Goal: Task Accomplishment & Management: Complete application form

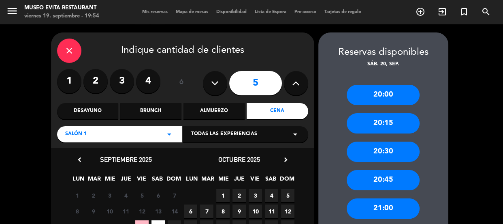
scroll to position [4, 0]
click at [67, 54] on icon "close" at bounding box center [69, 51] width 10 height 10
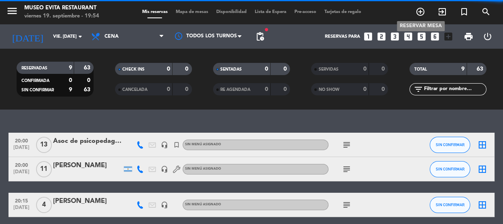
click at [419, 13] on icon "add_circle_outline" at bounding box center [420, 12] width 10 height 10
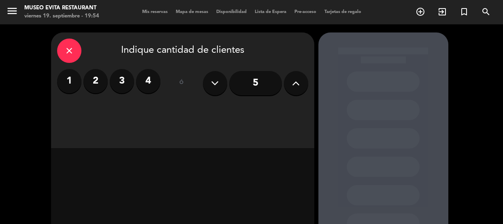
click at [93, 82] on label "2" at bounding box center [95, 81] width 24 height 24
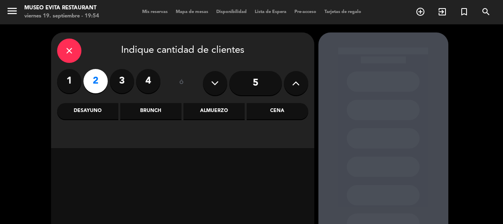
click at [271, 105] on div "Cena" at bounding box center [277, 111] width 61 height 16
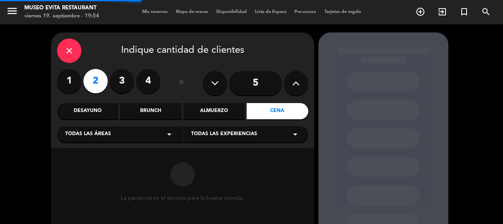
click at [121, 133] on div "Todas las áreas arrow_drop_down" at bounding box center [119, 134] width 125 height 16
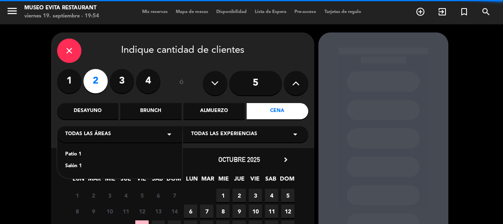
click at [73, 164] on div "Salón 1" at bounding box center [119, 166] width 109 height 8
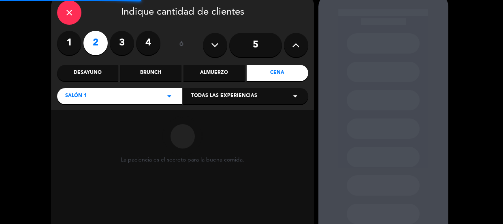
scroll to position [73, 0]
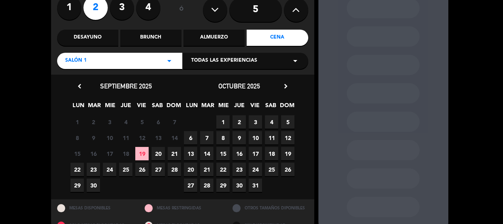
click at [93, 170] on span "23" at bounding box center [93, 168] width 13 height 13
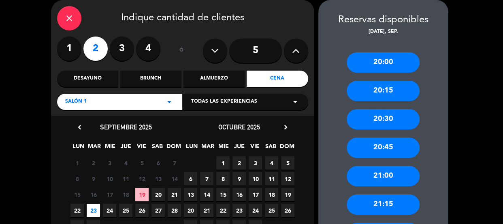
scroll to position [69, 0]
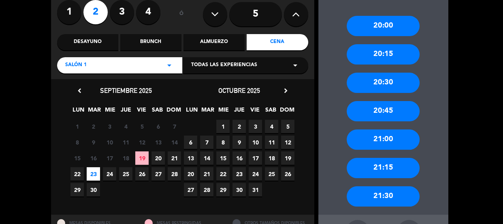
click at [395, 110] on div "20:45" at bounding box center [383, 111] width 73 height 20
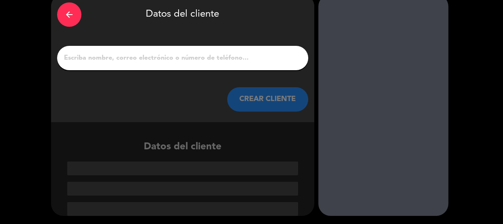
click at [126, 62] on input "1" at bounding box center [182, 57] width 239 height 11
type input "r"
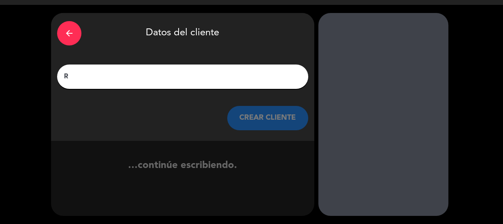
scroll to position [19, 0]
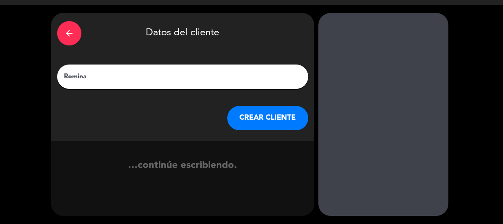
type input "Romina"
click at [287, 117] on button "CREAR CLIENTE" at bounding box center [267, 118] width 81 height 24
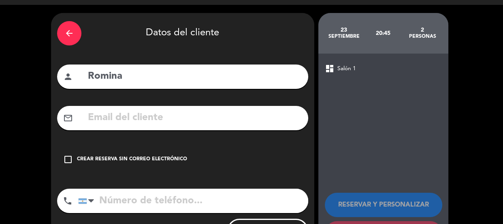
click at [124, 161] on div "Crear reserva sin correo electrónico" at bounding box center [132, 159] width 110 height 8
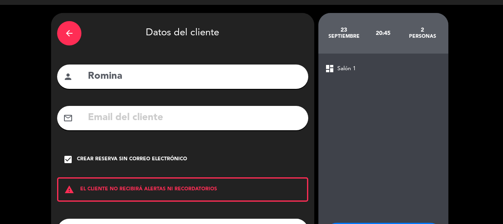
scroll to position [89, 0]
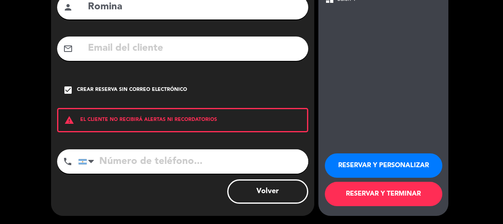
click at [137, 155] on input "tel" at bounding box center [193, 161] width 230 height 24
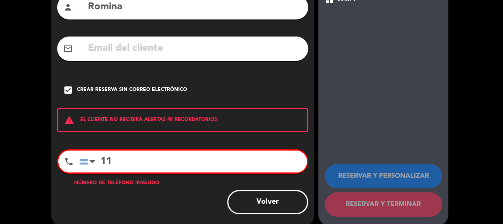
type input "1"
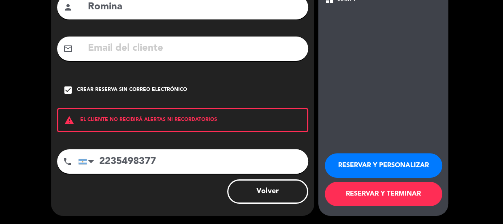
type input "2235498377"
click at [384, 164] on button "RESERVAR Y PERSONALIZAR" at bounding box center [383, 165] width 117 height 24
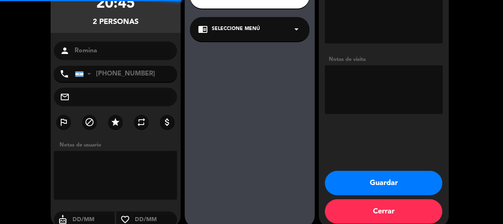
scroll to position [32, 0]
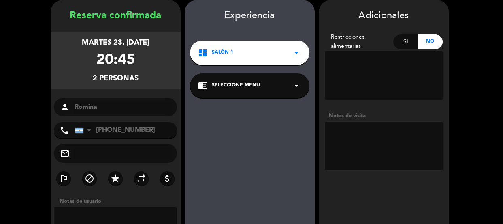
click at [247, 59] on div "dashboard Salón 1 arrow_drop_down" at bounding box center [249, 52] width 119 height 24
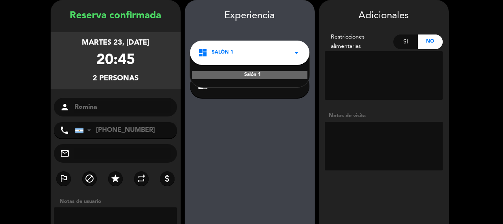
click at [245, 46] on div "dashboard Salón 1 arrow_drop_down" at bounding box center [249, 52] width 119 height 24
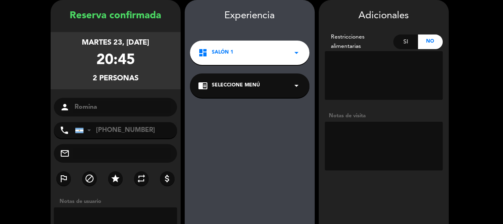
click at [358, 138] on textarea at bounding box center [384, 145] width 118 height 49
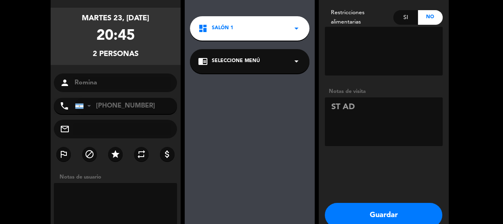
scroll to position [69, 0]
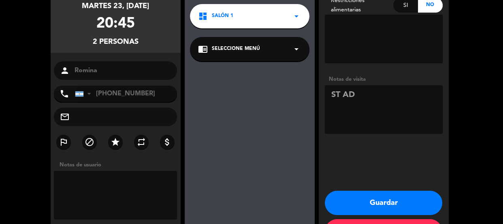
type textarea "ST AD"
click at [374, 196] on button "Guardar" at bounding box center [383, 202] width 117 height 24
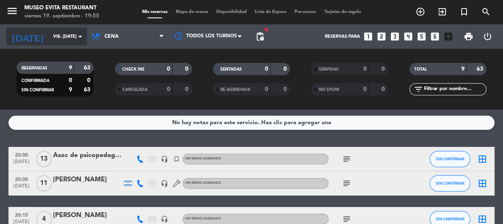
click at [68, 32] on input "vie. [DATE]" at bounding box center [80, 36] width 62 height 13
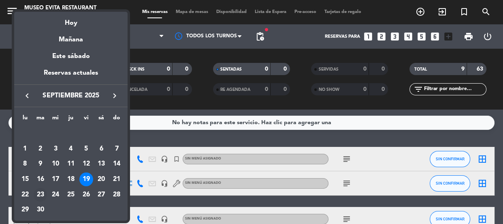
click at [37, 194] on div "23" at bounding box center [41, 194] width 14 height 14
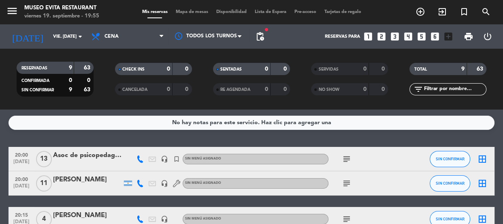
type input "[DATE] sep."
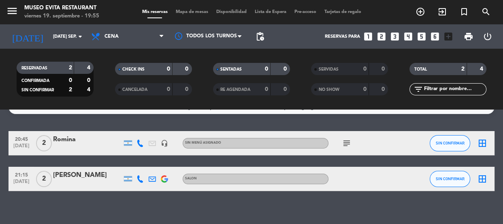
scroll to position [23, 0]
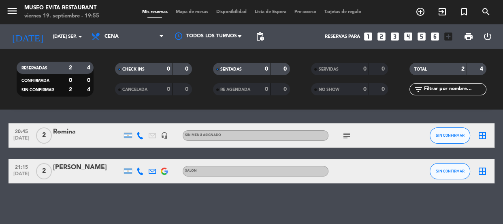
click at [68, 129] on div "Romina" at bounding box center [87, 131] width 69 height 11
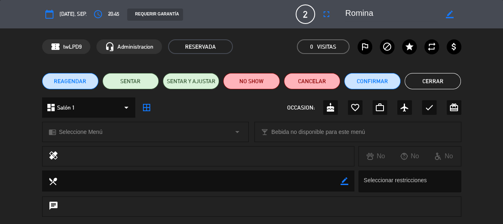
click at [85, 99] on div "dashboard Salón 1 arrow_drop_down" at bounding box center [88, 107] width 93 height 20
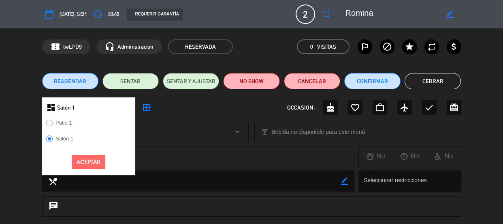
click at [68, 124] on label "Patio 1" at bounding box center [63, 122] width 16 height 5
click at [89, 171] on div "Aceptar" at bounding box center [88, 162] width 93 height 26
click at [87, 165] on button "Aceptar" at bounding box center [89, 162] width 34 height 14
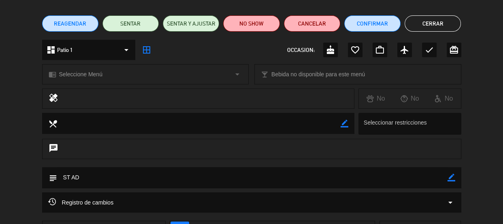
scroll to position [110, 0]
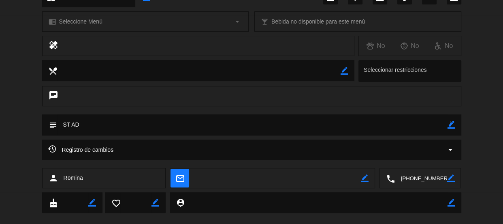
click at [449, 123] on icon "border_color" at bounding box center [451, 125] width 8 height 8
click at [405, 131] on textarea at bounding box center [252, 124] width 390 height 21
type textarea "ST Af mesa con calefaccion"
click at [451, 123] on icon at bounding box center [451, 125] width 8 height 8
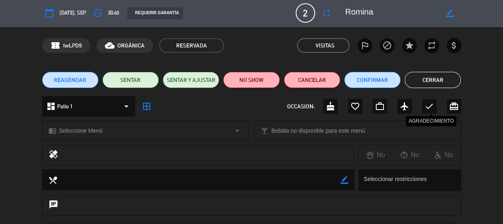
scroll to position [0, 0]
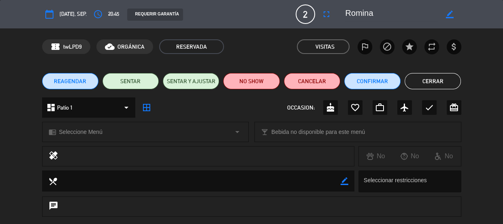
click at [427, 80] on button "Cerrar" at bounding box center [433, 81] width 56 height 16
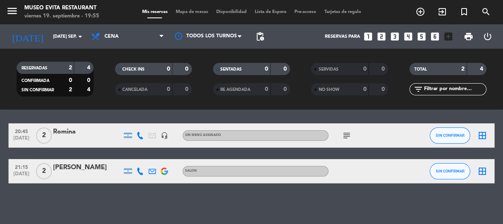
click at [45, 135] on span "2" at bounding box center [44, 135] width 16 height 16
click at [80, 111] on div "No hay notas para este servicio. Haz clic para agregar una 20:45 [DATE] 2 Patio…" at bounding box center [251, 166] width 503 height 114
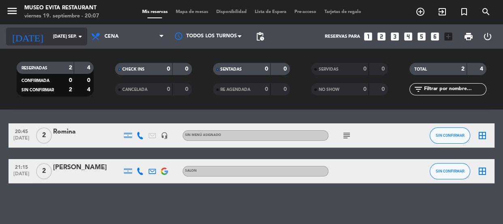
click at [63, 31] on input "[DATE] sep." at bounding box center [80, 36] width 62 height 13
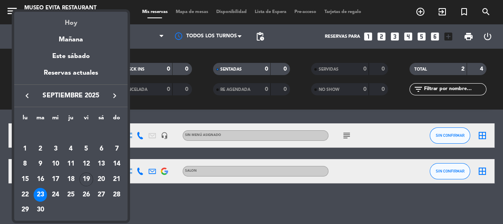
click at [68, 26] on div "Hoy" at bounding box center [70, 20] width 113 height 17
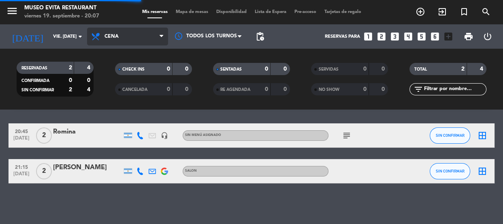
click at [131, 28] on span "Cena" at bounding box center [127, 37] width 81 height 18
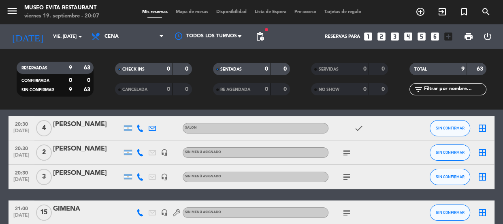
scroll to position [97, 0]
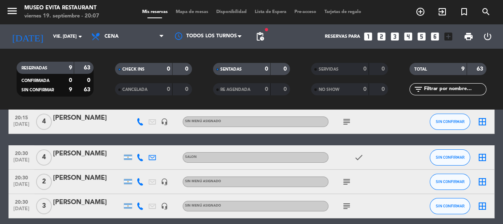
click at [87, 150] on div "[PERSON_NAME]" at bounding box center [87, 153] width 69 height 11
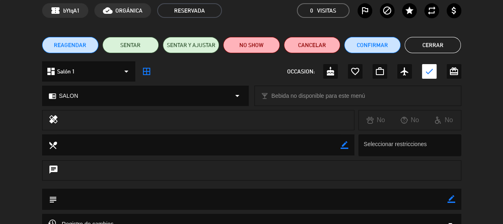
scroll to position [0, 0]
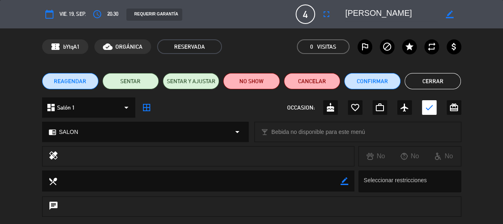
drag, startPoint x: 439, startPoint y: 76, endPoint x: 349, endPoint y: 83, distance: 91.0
click at [440, 77] on button "Cerrar" at bounding box center [433, 81] width 56 height 16
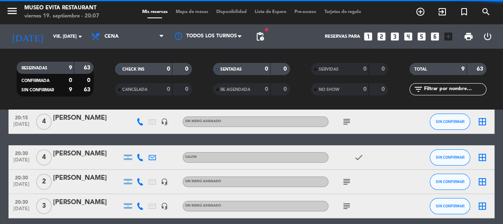
click at [74, 174] on div "[PERSON_NAME]" at bounding box center [87, 178] width 69 height 11
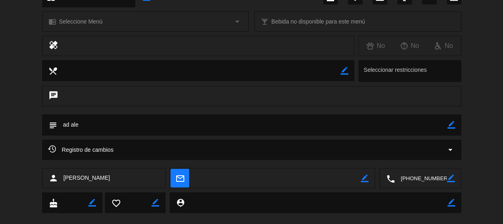
scroll to position [36, 0]
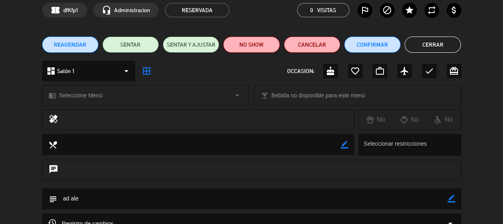
click at [422, 43] on button "Cerrar" at bounding box center [433, 44] width 56 height 16
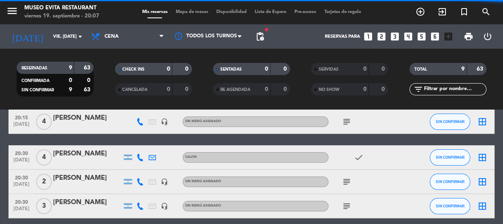
click at [92, 150] on div "[PERSON_NAME]" at bounding box center [87, 153] width 69 height 11
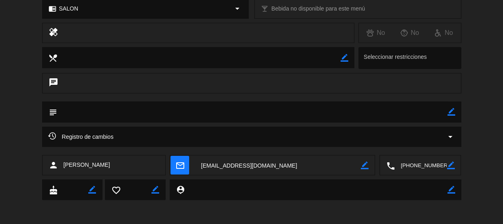
scroll to position [0, 0]
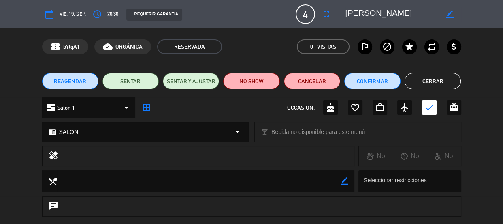
click at [451, 84] on button "Cerrar" at bounding box center [433, 81] width 56 height 16
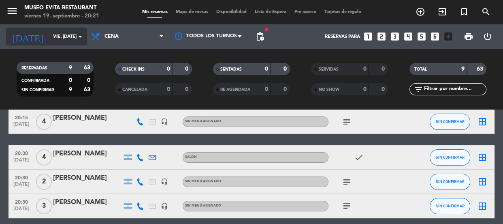
click at [49, 32] on input "vie. [DATE]" at bounding box center [80, 36] width 62 height 13
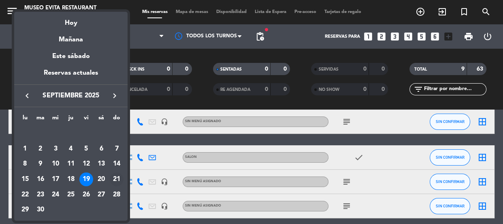
click at [113, 176] on div "21" at bounding box center [117, 179] width 14 height 14
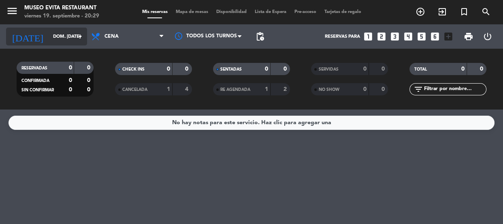
click at [49, 28] on div "[DATE] dom. [DATE] arrow_drop_down" at bounding box center [46, 37] width 81 height 18
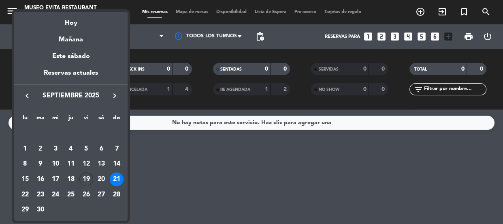
click at [360, 21] on div at bounding box center [251, 112] width 503 height 224
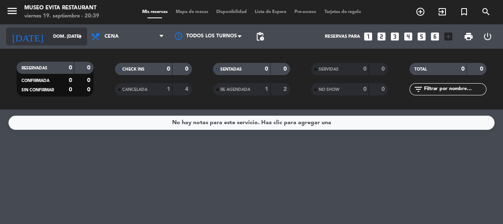
click at [67, 34] on input "dom. [DATE]" at bounding box center [80, 36] width 62 height 13
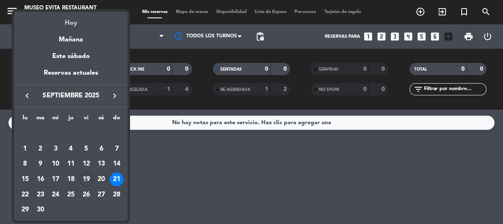
click at [69, 25] on div "Hoy" at bounding box center [70, 20] width 113 height 17
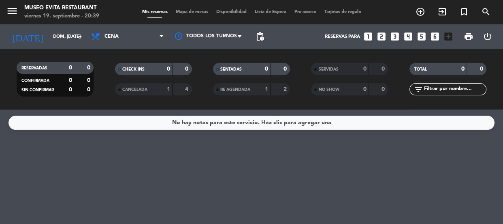
type input "vie. [DATE]"
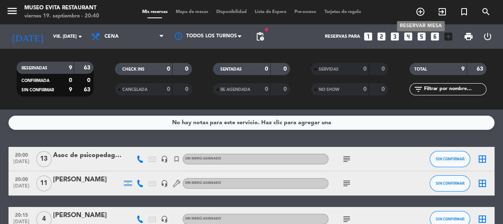
click at [420, 16] on icon "add_circle_outline" at bounding box center [420, 12] width 10 height 10
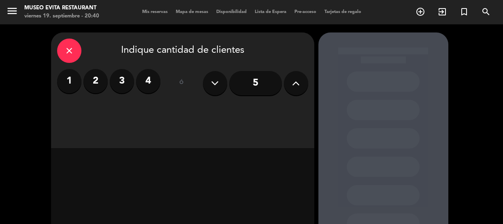
click at [121, 81] on label "3" at bounding box center [122, 81] width 24 height 24
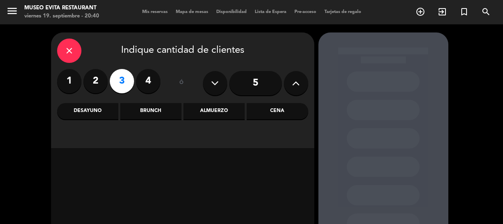
click at [271, 110] on div "Cena" at bounding box center [277, 111] width 61 height 16
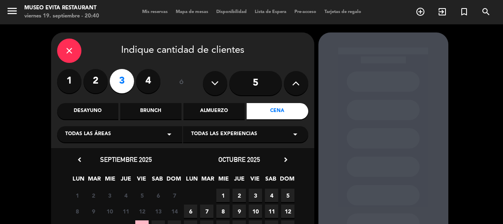
click at [99, 132] on span "Todas las áreas" at bounding box center [88, 134] width 46 height 8
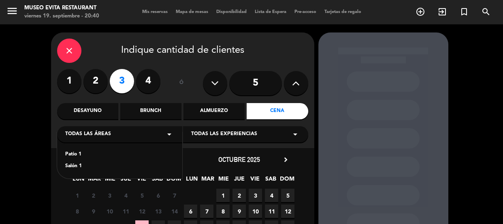
click at [80, 166] on div "Salón 1" at bounding box center [119, 166] width 109 height 8
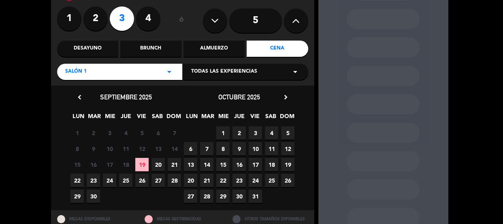
scroll to position [73, 0]
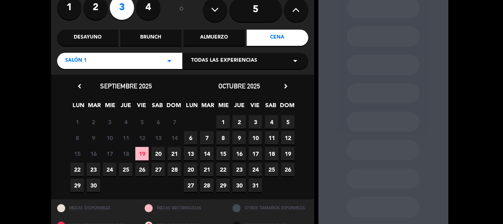
click at [178, 157] on span "21" at bounding box center [174, 153] width 13 height 13
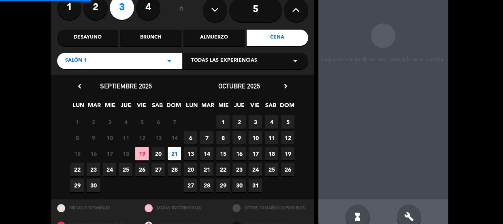
scroll to position [32, 0]
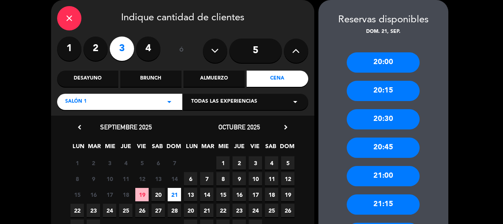
click at [406, 174] on div "21:00" at bounding box center [383, 176] width 73 height 20
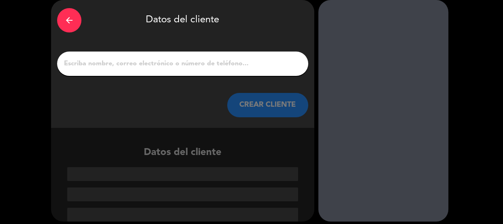
click at [143, 69] on input "1" at bounding box center [182, 63] width 239 height 11
paste input "[PERSON_NAME]"
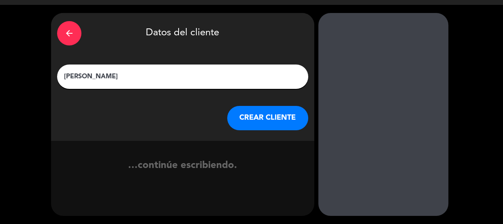
scroll to position [19, 0]
type input "[PERSON_NAME]"
click at [262, 115] on button "CREAR CLIENTE" at bounding box center [267, 118] width 81 height 24
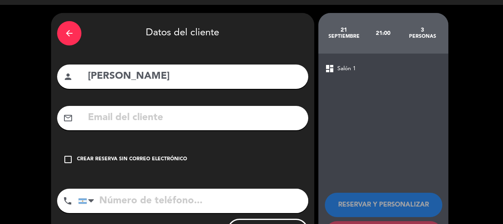
click at [122, 156] on div "Crear reserva sin correo electrónico" at bounding box center [132, 159] width 110 height 8
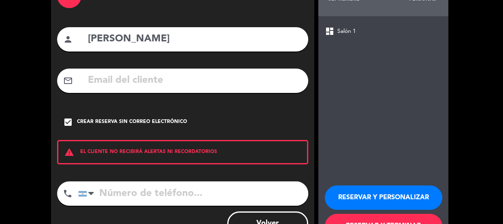
scroll to position [89, 0]
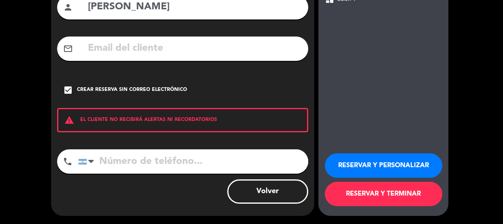
click at [138, 166] on input "tel" at bounding box center [193, 161] width 230 height 24
paste input "[PHONE_NUMBER]"
type input "[PHONE_NUMBER]"
click at [366, 164] on button "RESERVAR Y PERSONALIZAR" at bounding box center [383, 165] width 117 height 24
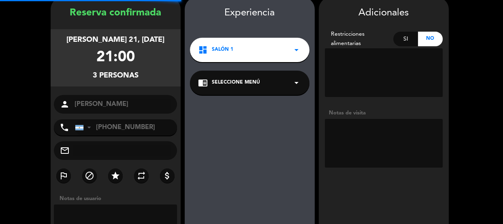
scroll to position [32, 0]
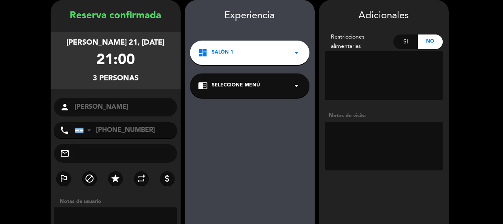
click at [380, 156] on textarea at bounding box center [384, 145] width 118 height 49
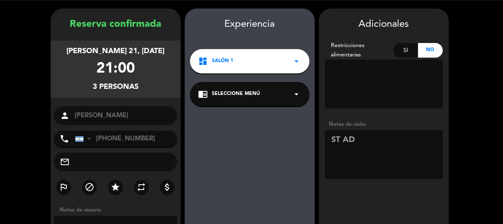
scroll to position [36, 0]
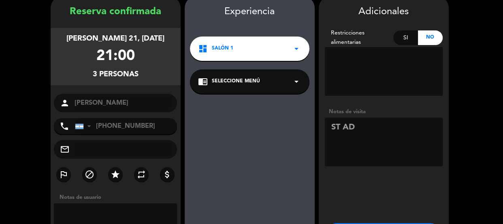
type textarea "ST AD"
drag, startPoint x: 83, startPoint y: 38, endPoint x: 109, endPoint y: 43, distance: 26.8
click at [109, 43] on div "[PERSON_NAME] 21, [DATE]" at bounding box center [115, 39] width 98 height 12
click at [119, 36] on div "[PERSON_NAME] 21, [DATE]" at bounding box center [115, 39] width 98 height 12
drag, startPoint x: 95, startPoint y: 57, endPoint x: 126, endPoint y: 68, distance: 33.3
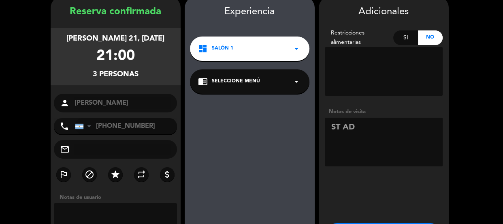
click at [136, 62] on div "[PERSON_NAME] 21, [DATE] 21:00 3 personas" at bounding box center [116, 56] width 130 height 57
click at [126, 72] on div "3 personas" at bounding box center [116, 74] width 46 height 12
click at [105, 73] on div "3 personas" at bounding box center [116, 74] width 46 height 12
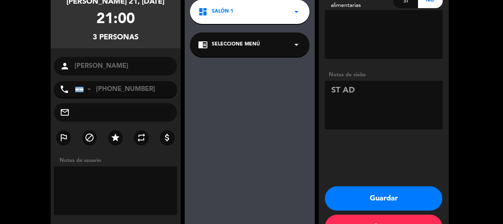
click at [362, 188] on button "Guardar" at bounding box center [383, 198] width 117 height 24
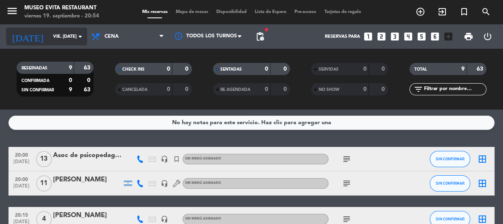
click at [52, 34] on input "vie. [DATE]" at bounding box center [80, 36] width 62 height 13
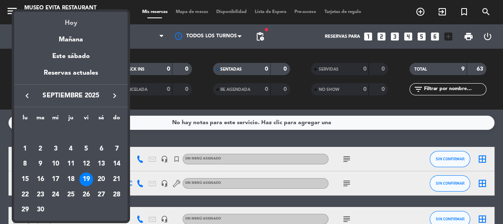
click at [67, 21] on div "Hoy" at bounding box center [70, 20] width 113 height 17
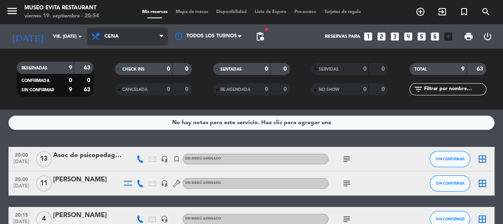
click at [117, 36] on span "Cena" at bounding box center [111, 37] width 14 height 6
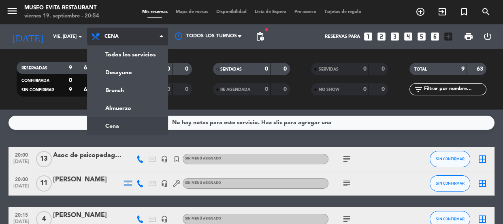
click at [109, 121] on ng-component "menu [GEOGRAPHIC_DATA] viernes 19. septiembre - 20:54 Mis reservas Mapa de mesa…" at bounding box center [251, 112] width 503 height 224
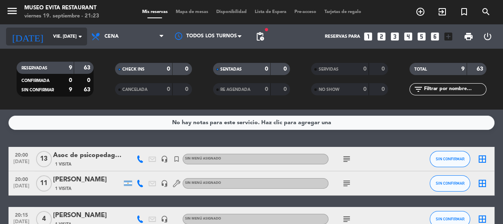
click at [51, 38] on input "vie. [DATE]" at bounding box center [80, 36] width 62 height 13
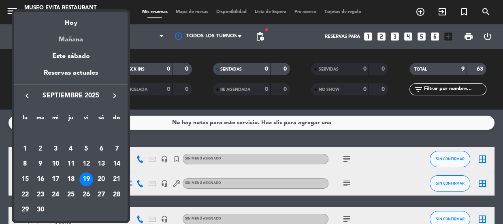
click at [71, 37] on div "Mañana" at bounding box center [70, 36] width 113 height 17
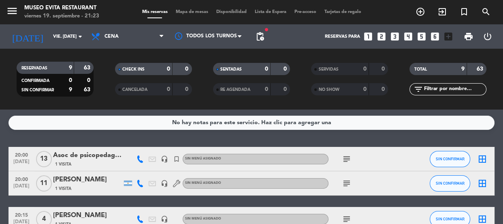
type input "sáb. [DATE]"
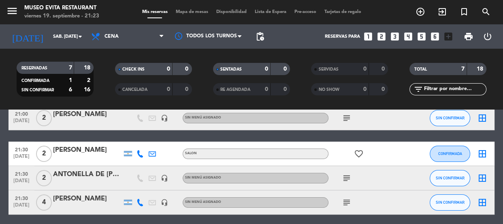
scroll to position [147, 0]
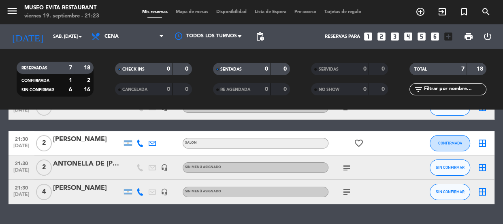
click at [68, 188] on div "[PERSON_NAME]" at bounding box center [87, 188] width 69 height 11
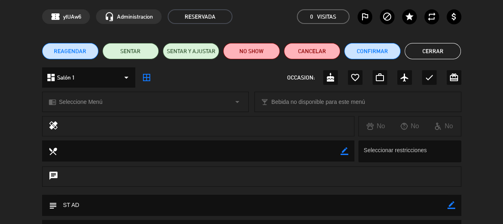
scroll to position [0, 0]
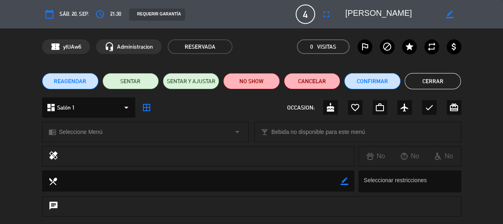
click at [445, 75] on button "Cerrar" at bounding box center [433, 81] width 56 height 16
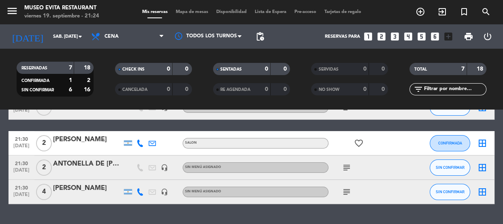
scroll to position [168, 0]
